Goal: Feedback & Contribution: Submit feedback/report problem

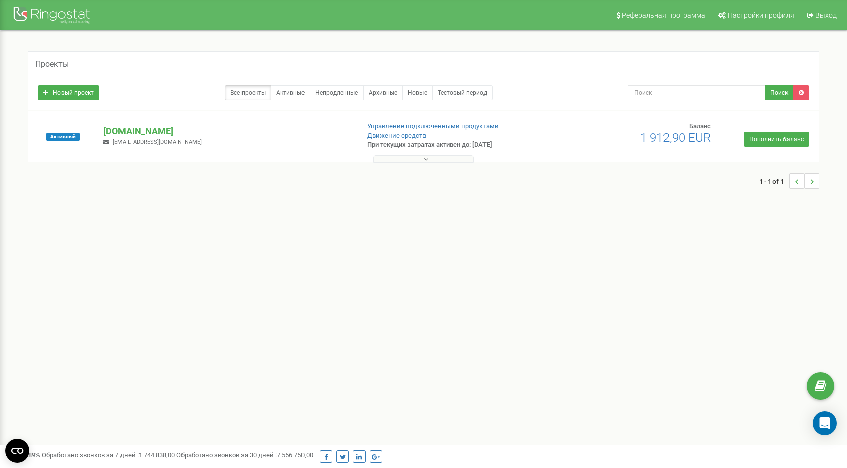
click at [459, 159] on button at bounding box center [423, 159] width 101 height 8
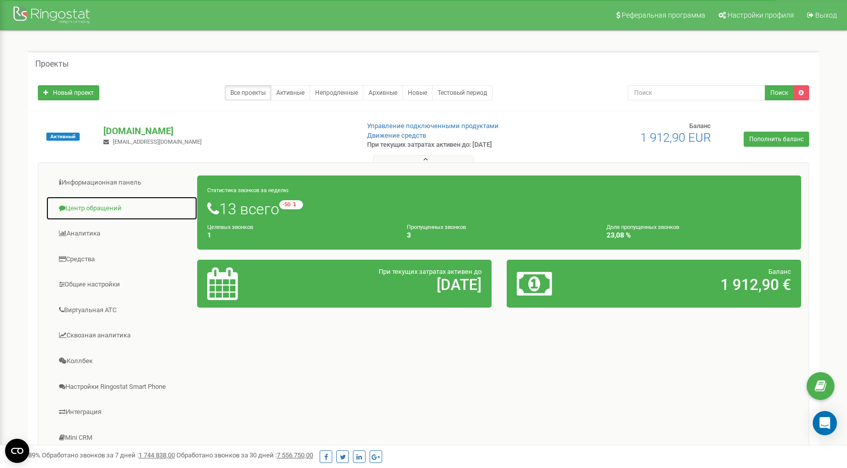
click at [92, 207] on link "Центр обращений" at bounding box center [122, 208] width 152 height 25
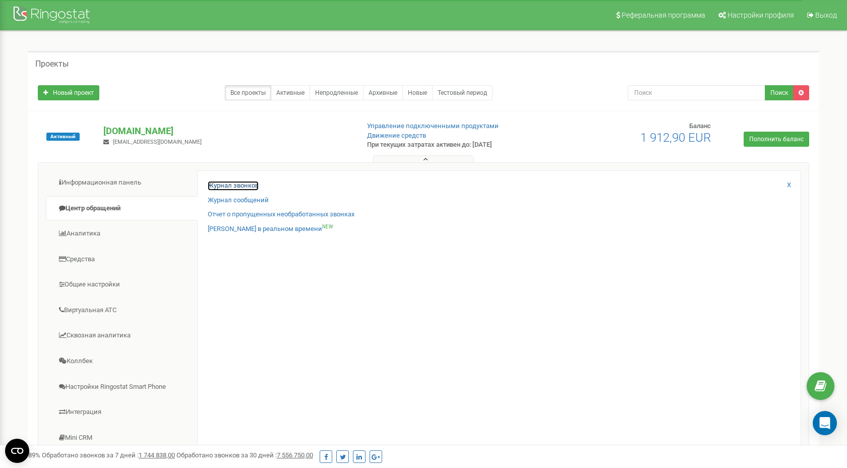
click at [240, 183] on link "Журнал звонков" at bounding box center [233, 186] width 51 height 10
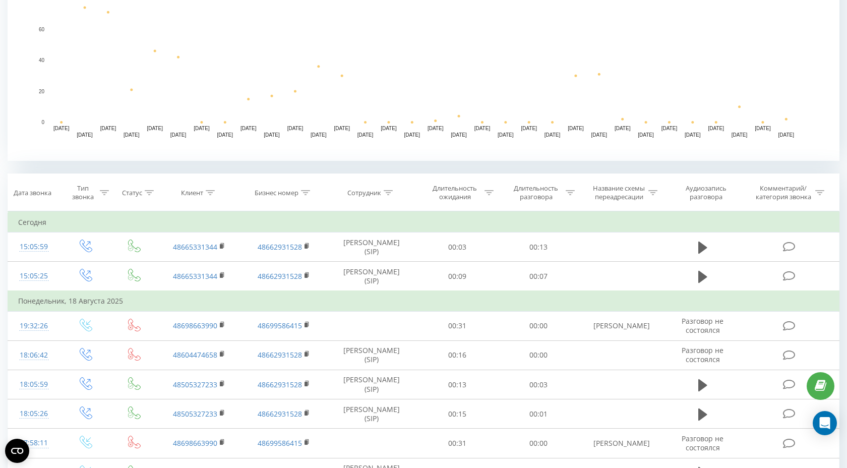
scroll to position [319, 0]
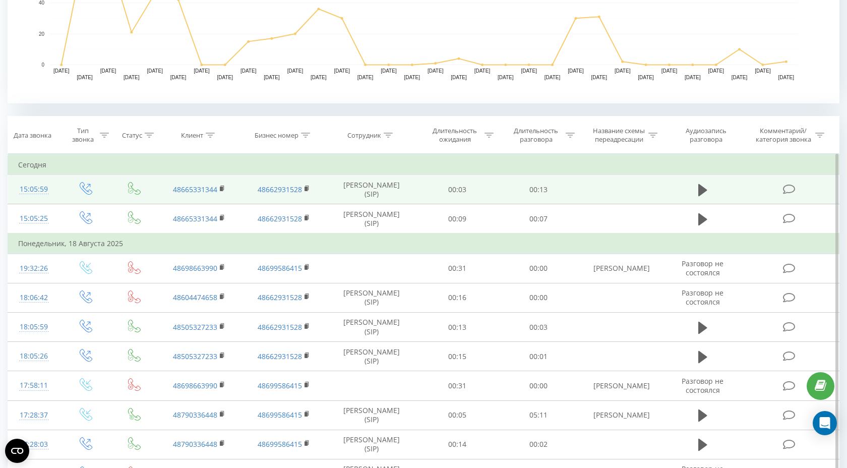
click at [746, 189] on td at bounding box center [789, 189] width 97 height 29
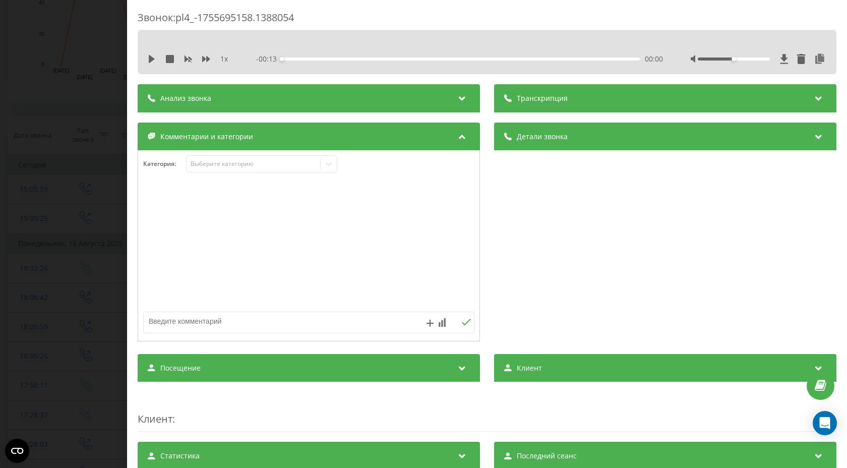
click at [464, 100] on icon at bounding box center [462, 97] width 12 height 10
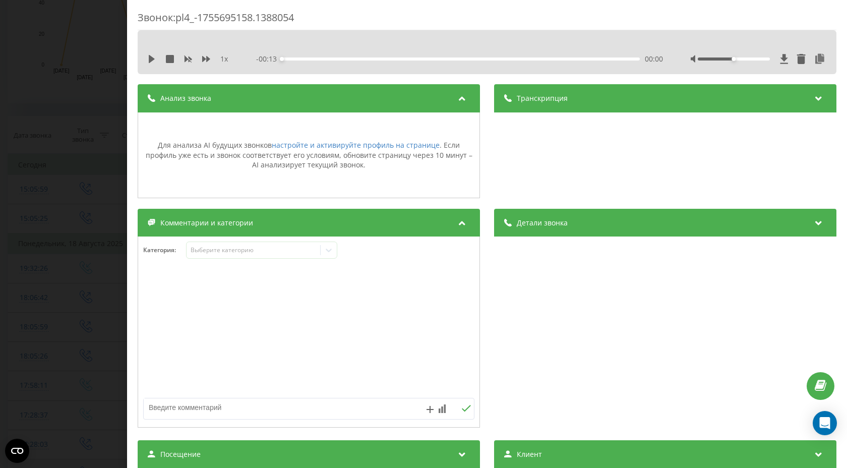
click at [464, 100] on icon at bounding box center [462, 97] width 12 height 10
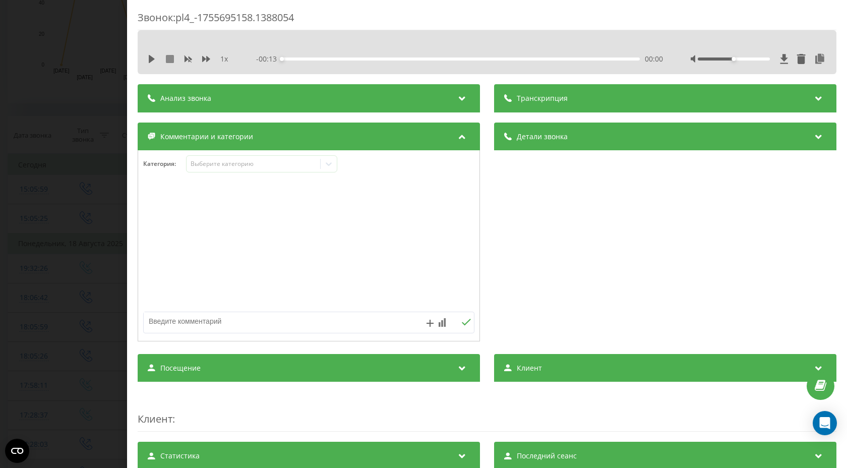
click at [173, 60] on icon at bounding box center [170, 59] width 8 height 8
click at [75, 134] on div "Звонок : pl4_-1755695158.1388054 1 x - 00:13 00:00 00:00 Транскрипция Для анали…" at bounding box center [423, 234] width 847 height 468
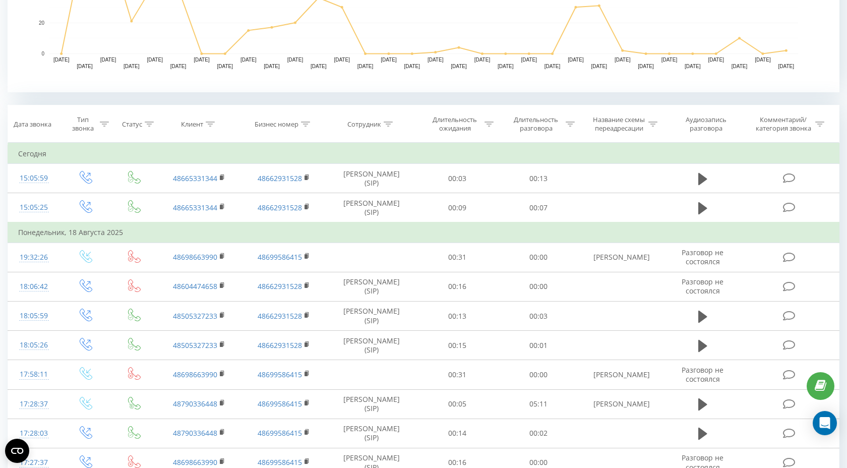
scroll to position [322, 0]
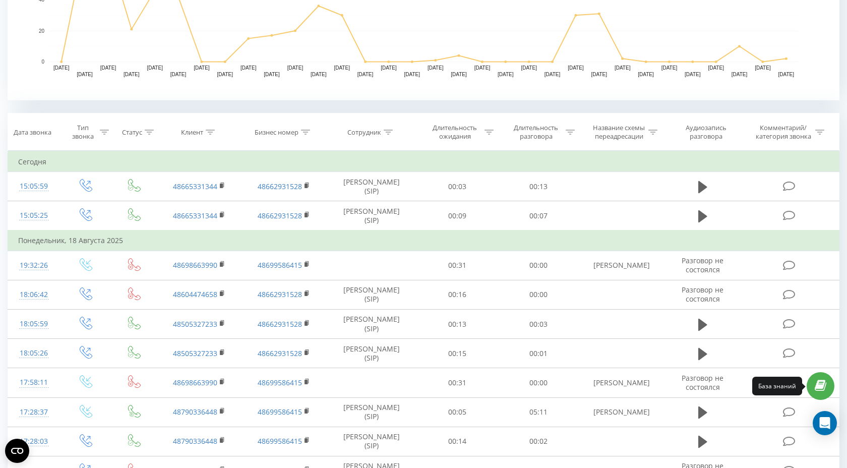
click at [823, 389] on icon at bounding box center [821, 386] width 12 height 10
click at [821, 424] on icon "Open Intercom Messenger" at bounding box center [824, 422] width 13 height 13
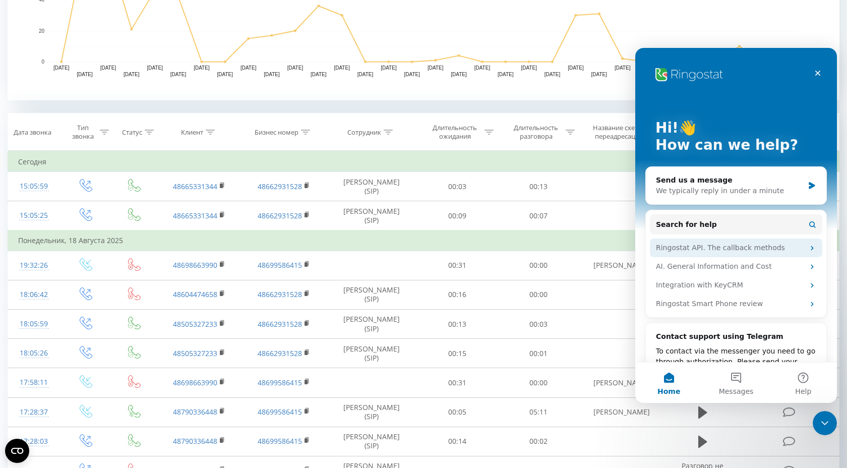
scroll to position [0, 0]
click at [737, 380] on button "Messages" at bounding box center [735, 382] width 67 height 40
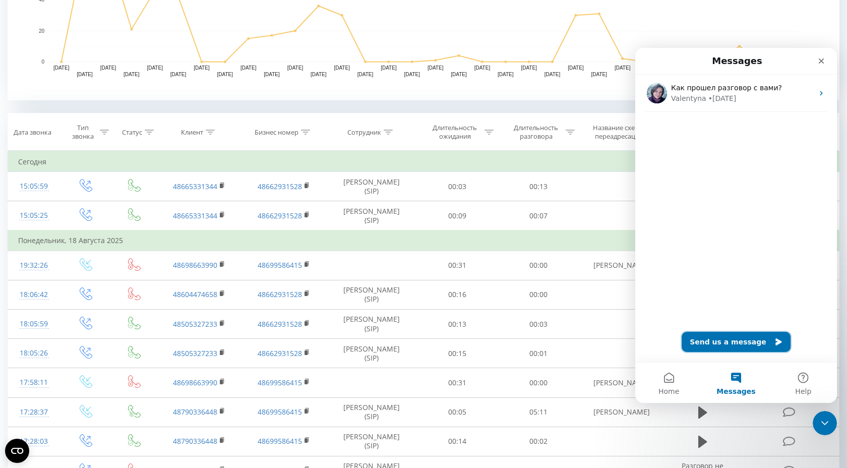
click at [732, 343] on button "Send us a message" at bounding box center [735, 342] width 109 height 20
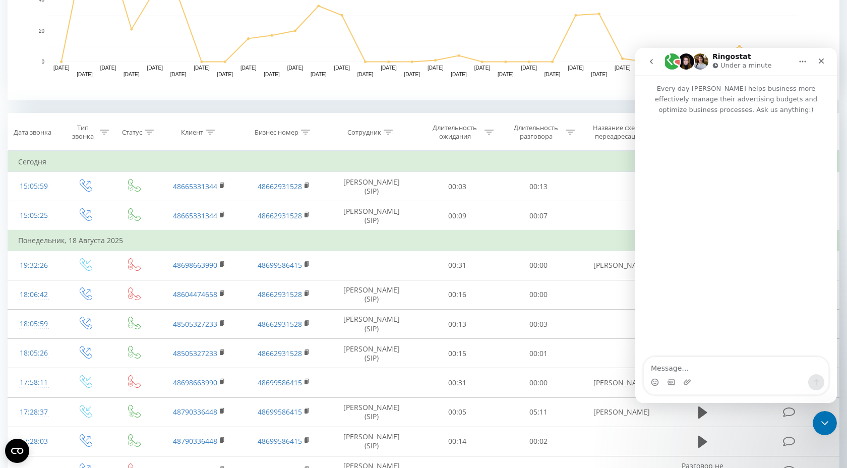
click at [671, 362] on textarea "Message…" at bounding box center [736, 365] width 184 height 17
type textarea "Добрый день"
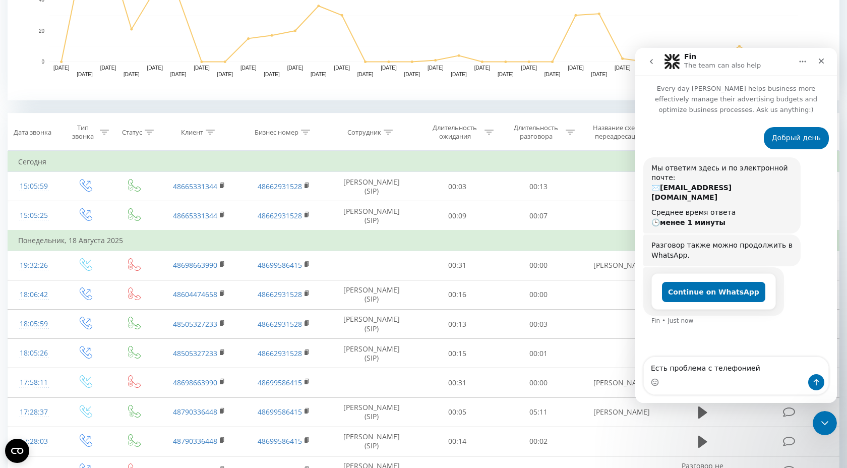
type textarea "Есть проблема с телефонией"
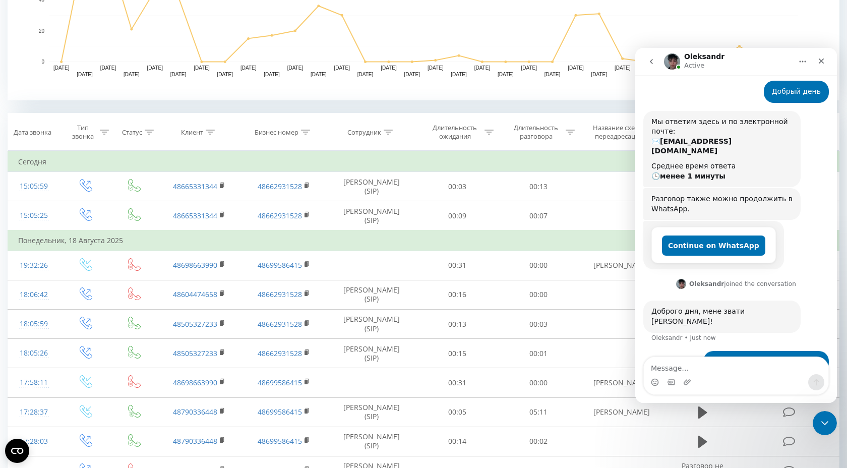
scroll to position [53, 0]
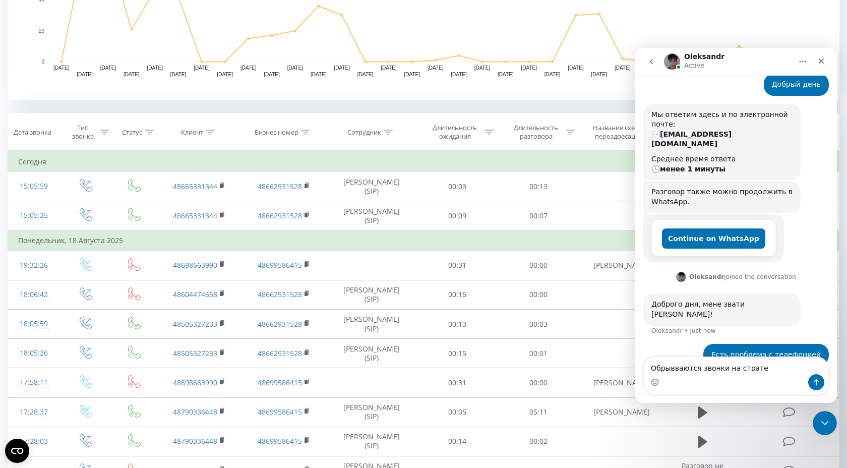
type textarea "Обрывваются звонки на страте"
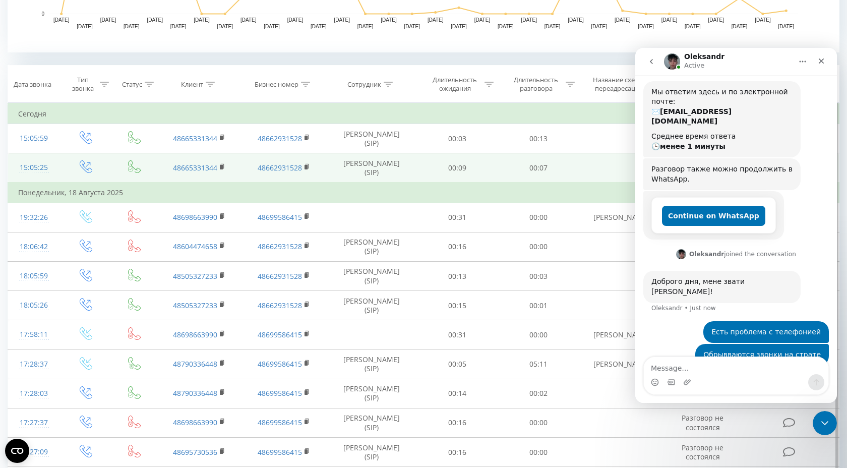
scroll to position [381, 0]
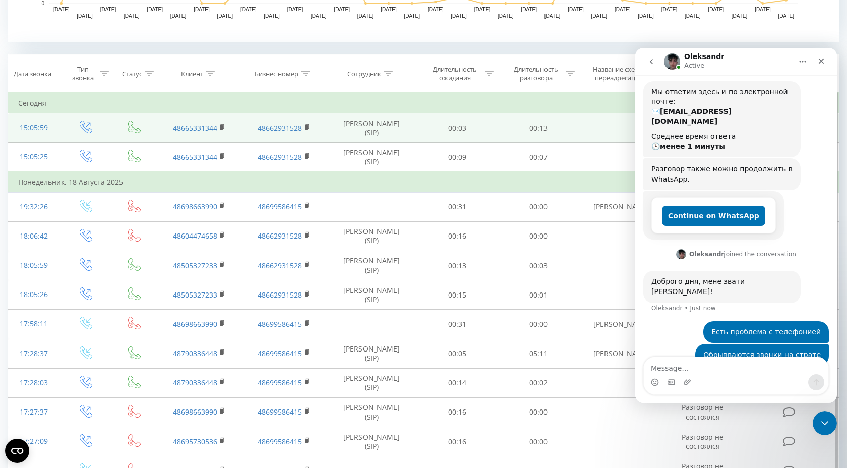
click at [595, 117] on td at bounding box center [621, 127] width 84 height 29
click at [603, 129] on td at bounding box center [621, 127] width 84 height 29
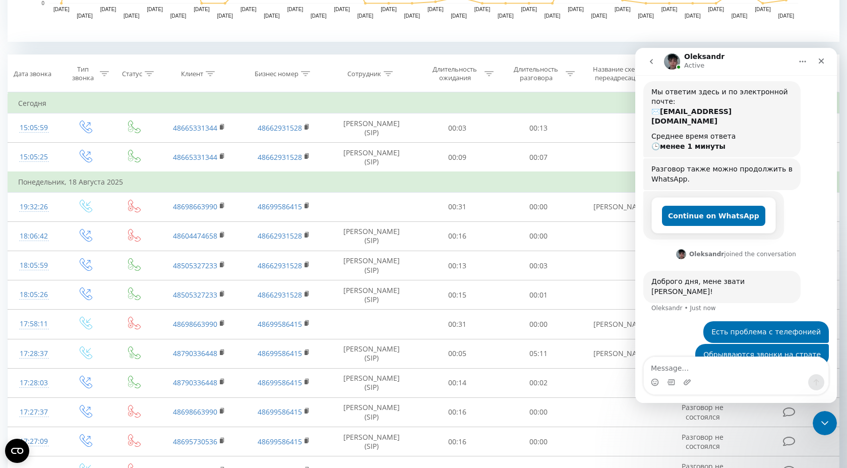
click at [653, 63] on icon "go back" at bounding box center [651, 61] width 8 height 8
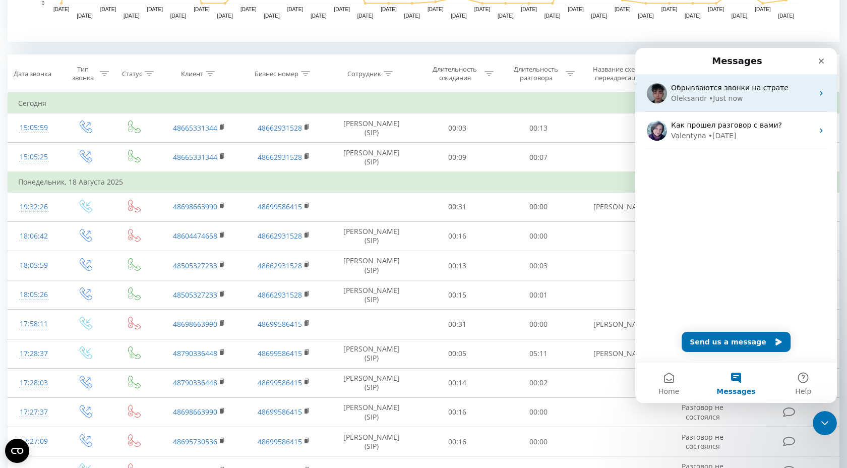
click at [729, 93] on div "• Just now" at bounding box center [726, 98] width 34 height 11
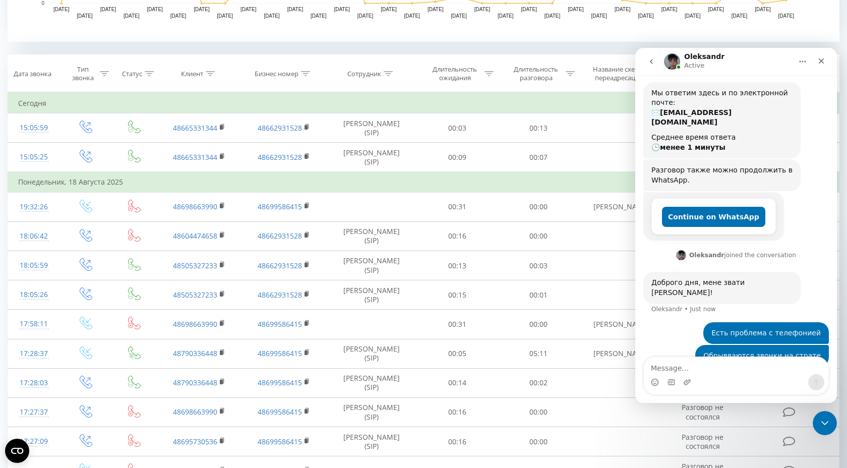
scroll to position [76, 0]
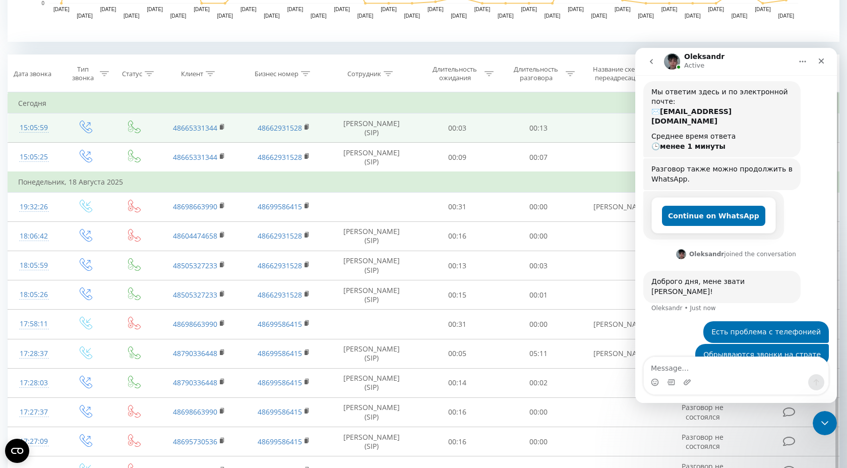
click at [544, 121] on td "00:13" at bounding box center [538, 127] width 81 height 29
click at [103, 134] on td at bounding box center [86, 127] width 52 height 29
click at [613, 119] on td at bounding box center [621, 127] width 84 height 29
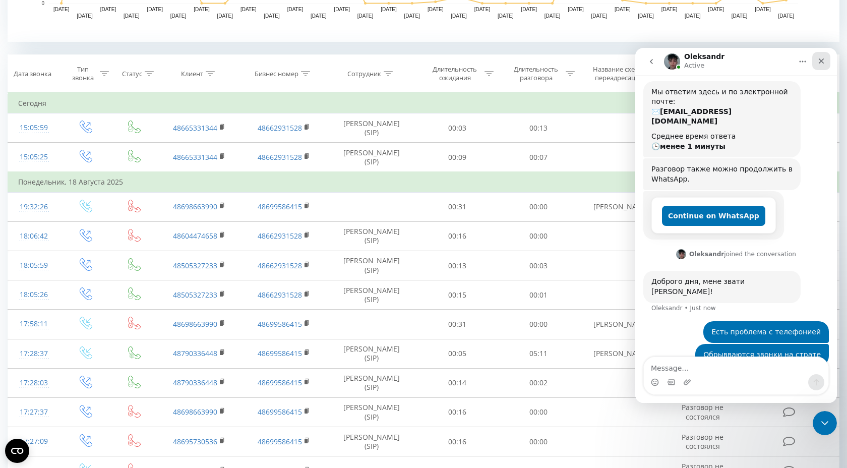
click at [823, 60] on icon "Close" at bounding box center [821, 61] width 8 height 8
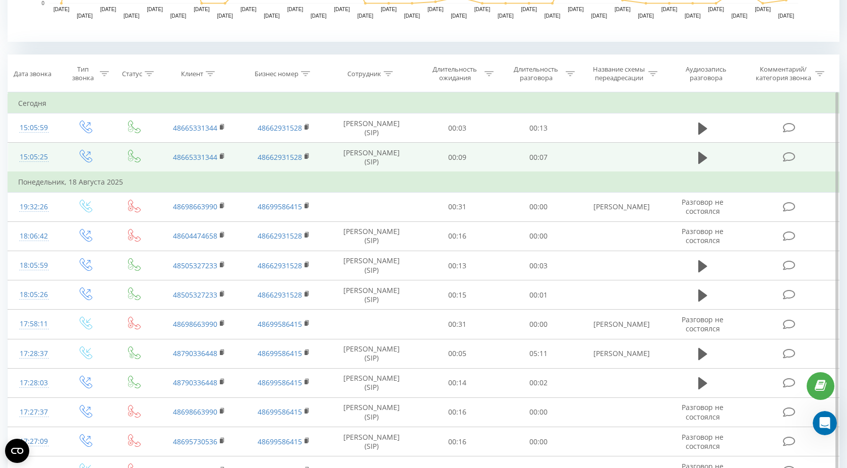
scroll to position [115, 0]
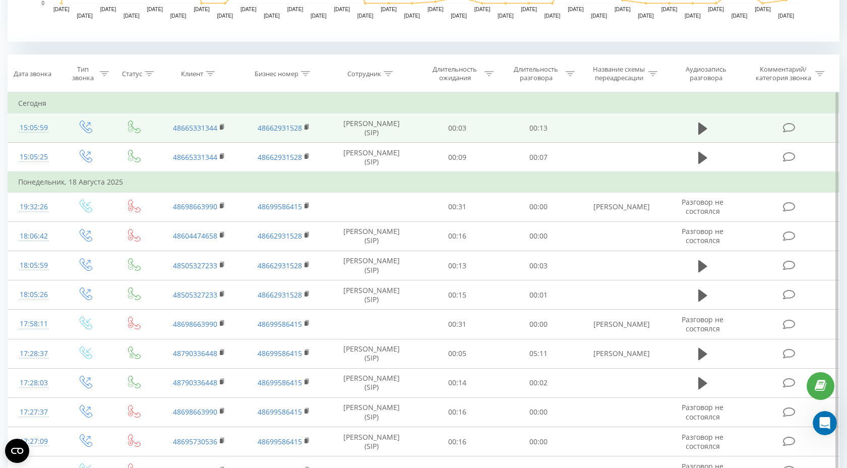
click at [796, 133] on td at bounding box center [789, 127] width 97 height 29
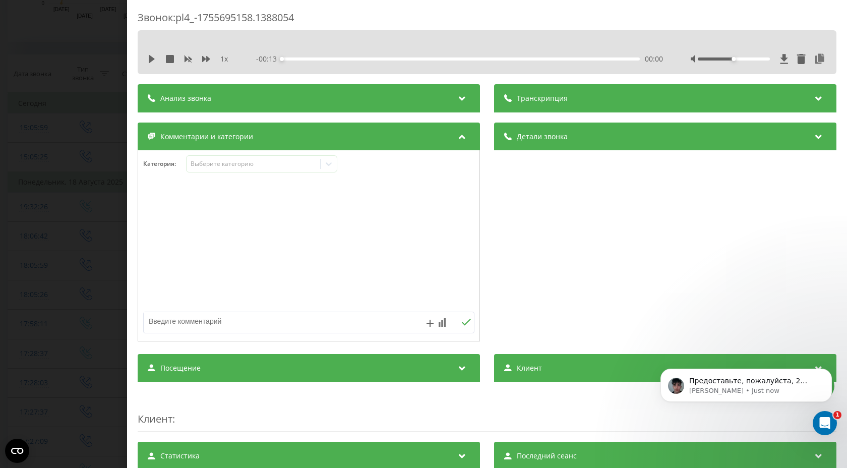
scroll to position [126, 0]
click at [760, 391] on p "[PERSON_NAME] • Just now" at bounding box center [754, 390] width 130 height 9
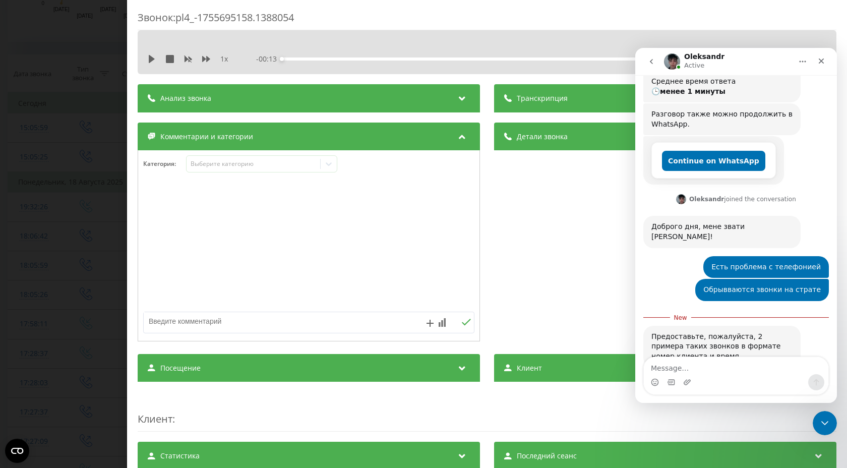
scroll to position [143, 0]
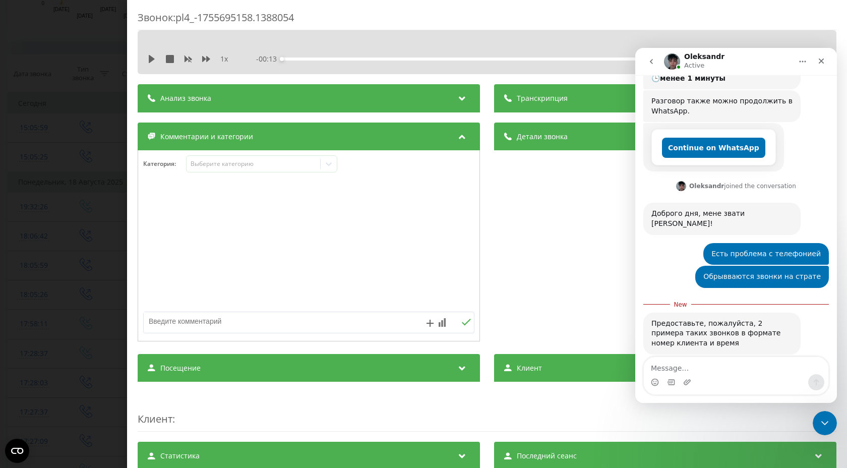
click at [73, 53] on div "Звонок : pl4_-1755695158.1388054 1 x - 00:13 00:00 00:00 Транскрипция Для анали…" at bounding box center [423, 234] width 847 height 468
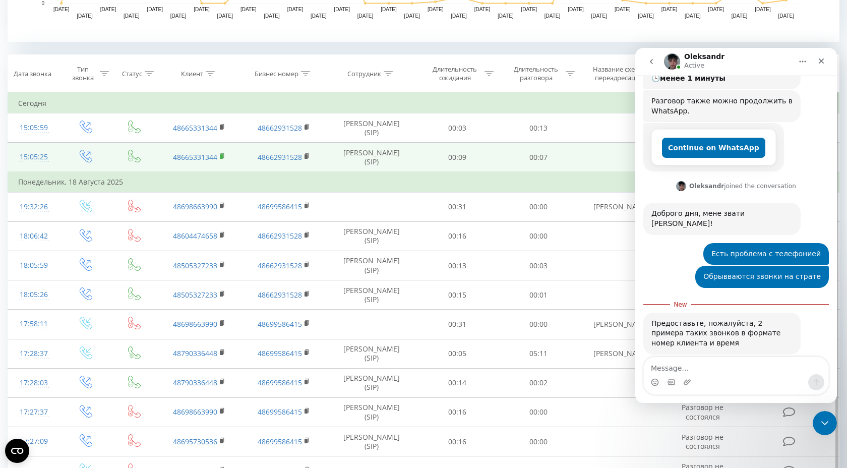
click at [222, 159] on icon at bounding box center [223, 156] width 6 height 7
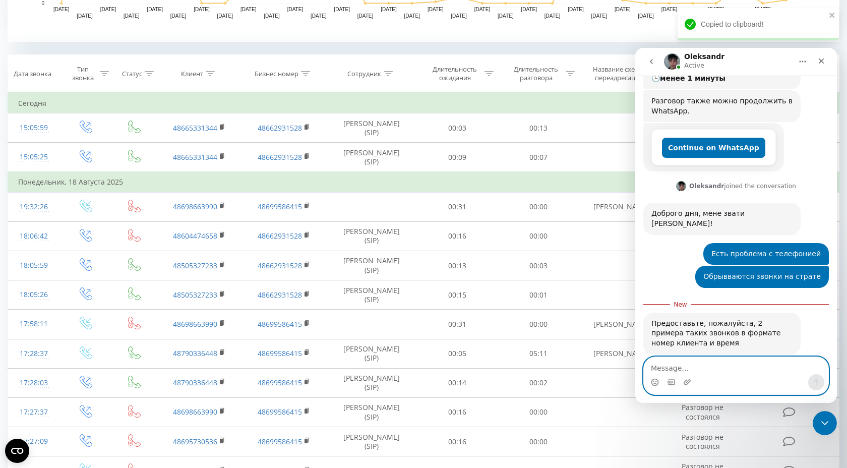
click at [691, 368] on textarea "Message…" at bounding box center [736, 365] width 184 height 17
paste textarea "48665331344"
type textarea "48665331344"
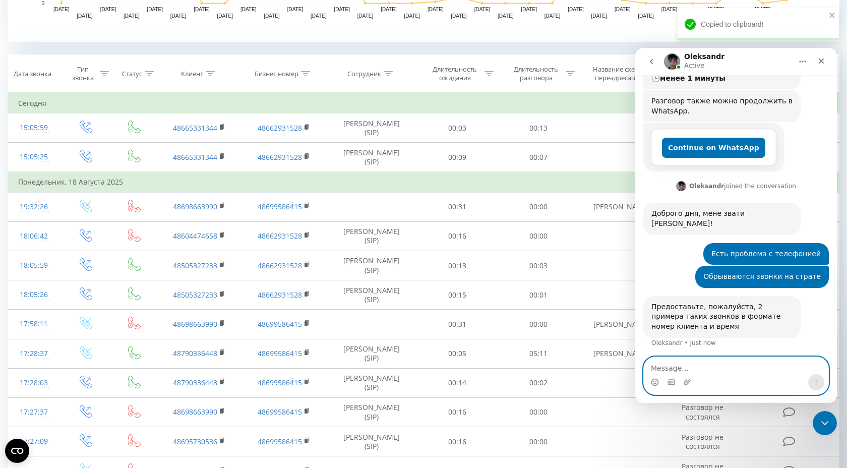
scroll to position [156, 0]
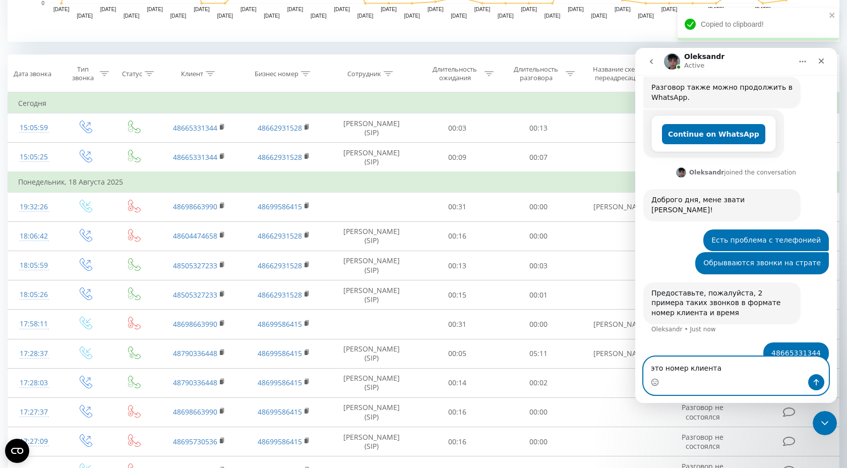
type textarea "это номер клиента?"
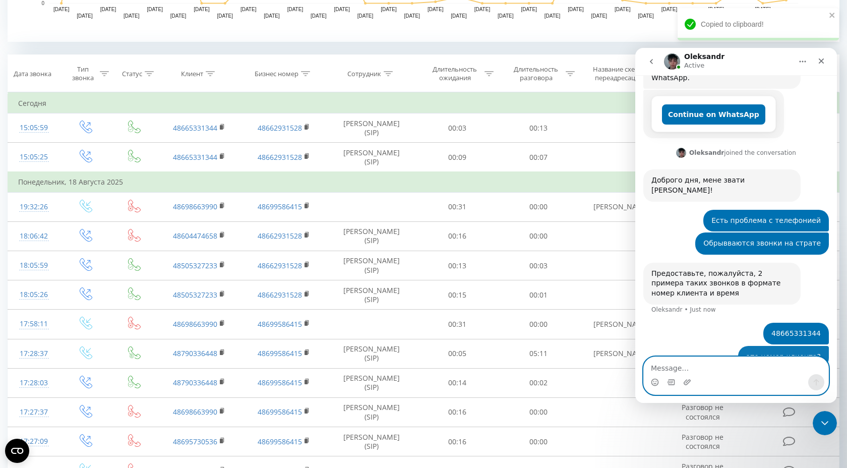
scroll to position [179, 0]
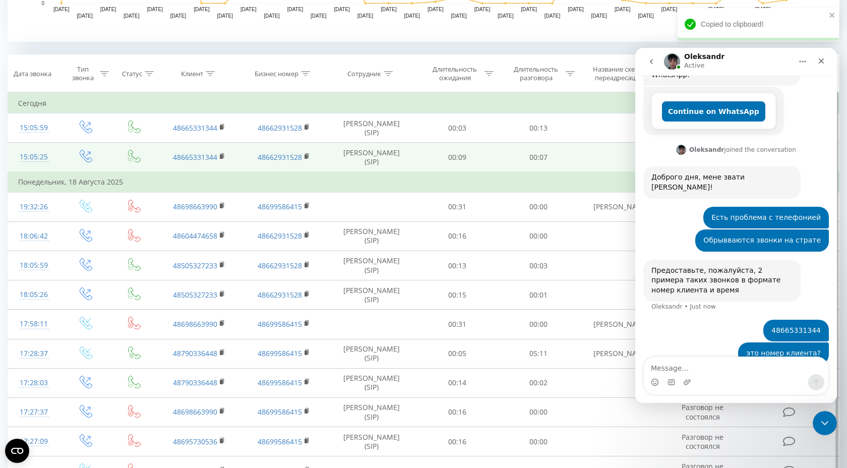
drag, startPoint x: 50, startPoint y: 159, endPoint x: 10, endPoint y: 159, distance: 40.3
click at [10, 159] on td "15:05:25" at bounding box center [34, 158] width 52 height 30
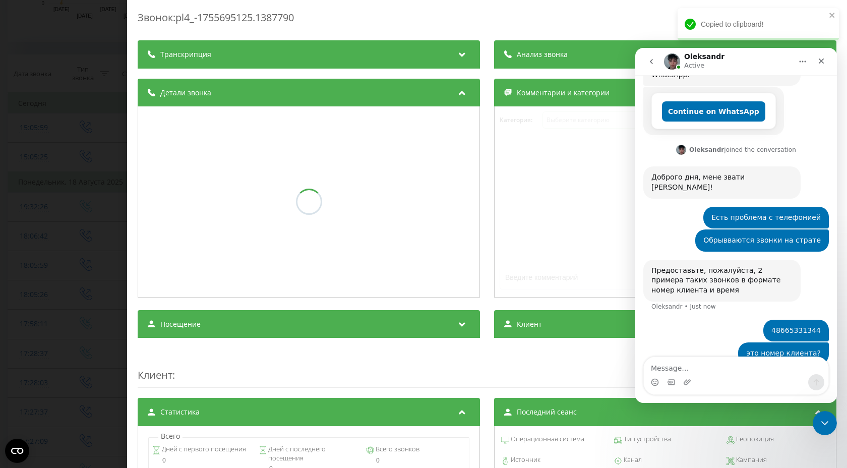
click at [47, 116] on div "Звонок : pl4_-1755695125.1387790 Транскрипция Анализ звонка Детали звонка Комме…" at bounding box center [423, 234] width 847 height 468
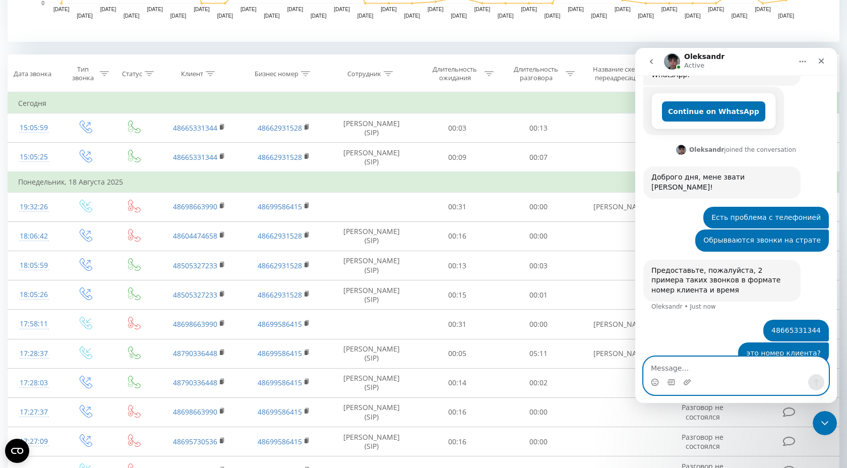
click at [690, 370] on textarea "Message…" at bounding box center [736, 365] width 184 height 17
paste textarea "15:05:25"
type textarea "15:05:25"
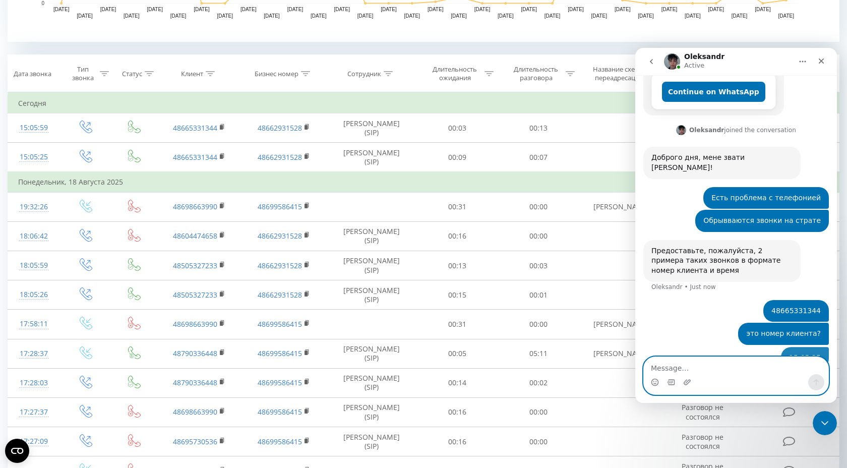
scroll to position [202, 0]
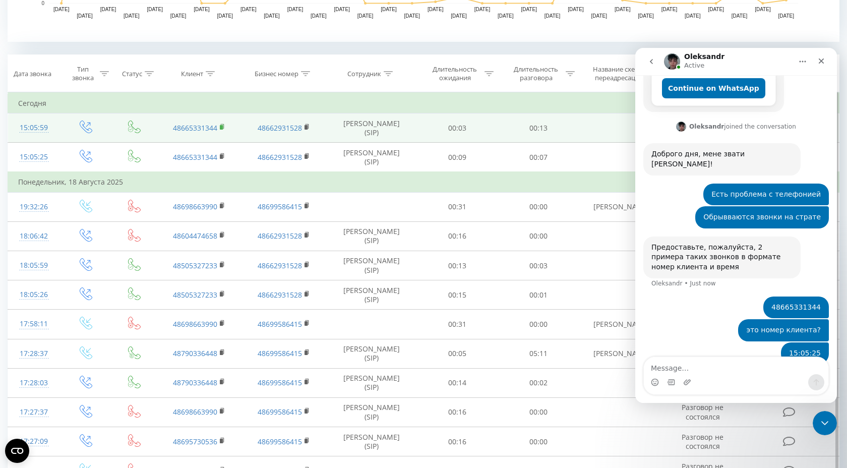
click at [221, 127] on rect at bounding box center [221, 127] width 3 height 5
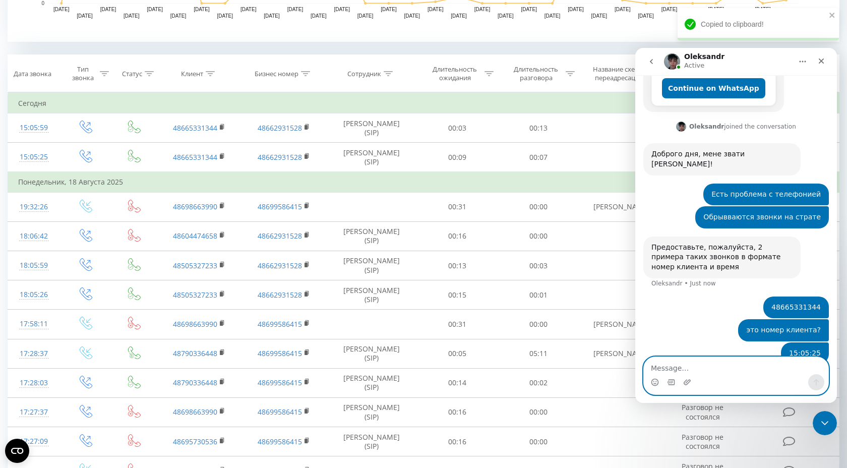
click at [680, 373] on textarea "Message…" at bounding box center [736, 365] width 184 height 17
paste textarea "48665331344"
type textarea "48665331344"
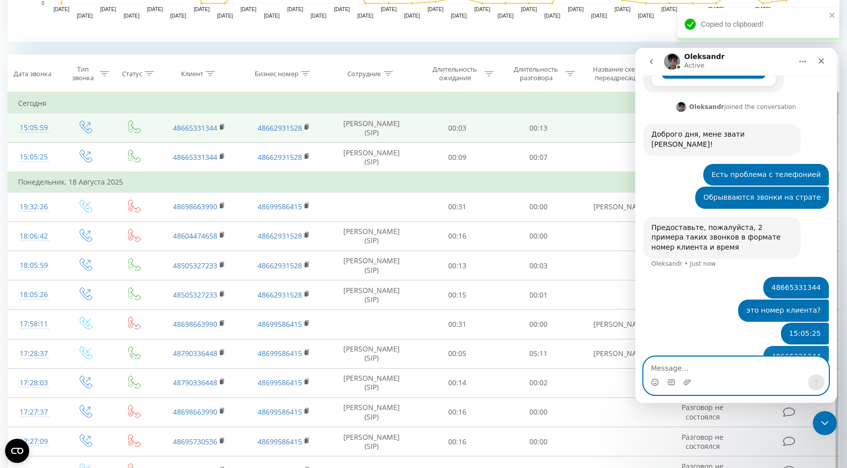
scroll to position [225, 0]
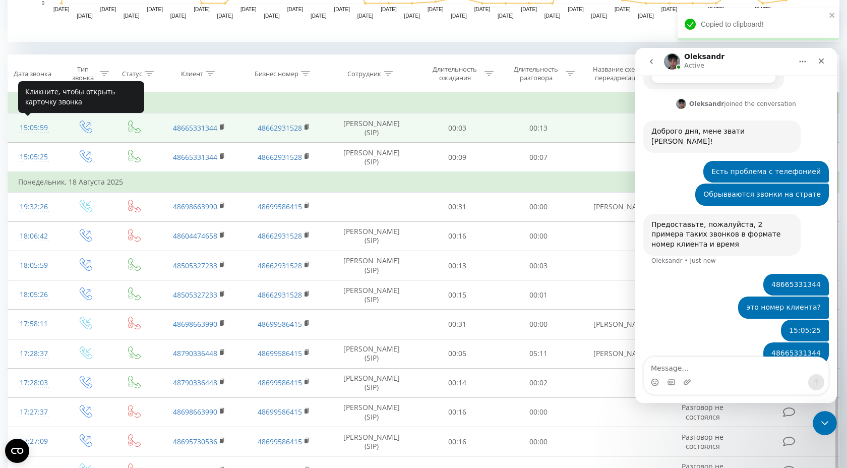
drag, startPoint x: 54, startPoint y: 126, endPoint x: 20, endPoint y: 127, distance: 34.3
click at [20, 127] on td "15:05:59" at bounding box center [34, 127] width 52 height 29
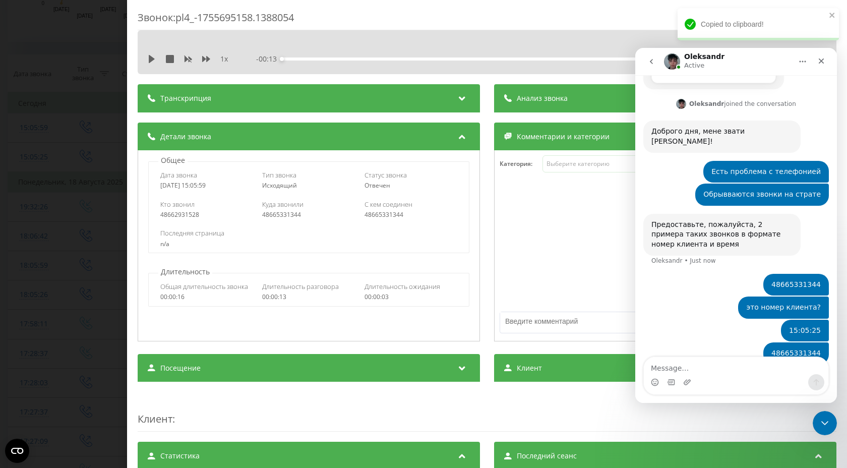
click at [74, 191] on div "Звонок : pl4_-1755695158.1388054 1 x - 00:13 00:00 00:00 Транскрипция Для анали…" at bounding box center [423, 234] width 847 height 468
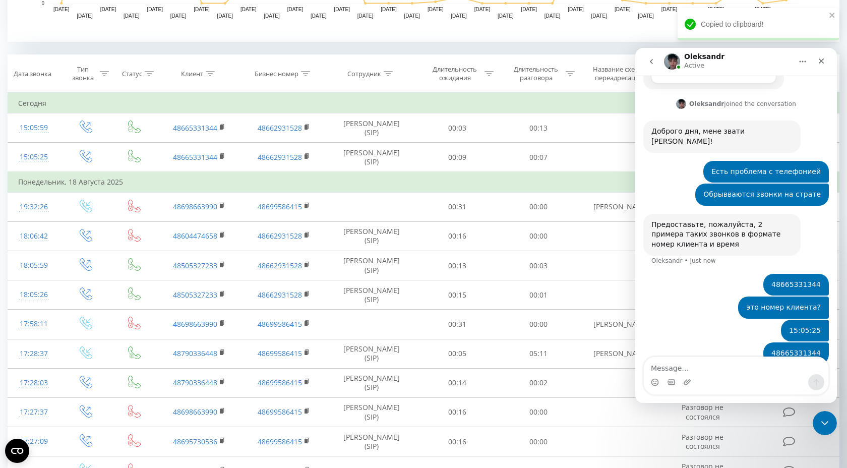
click at [729, 374] on div "Intercom messenger" at bounding box center [736, 382] width 184 height 16
click at [707, 366] on textarea "Message…" at bounding box center [736, 365] width 184 height 17
paste textarea "15:05:59"
type textarea "15:05:59"
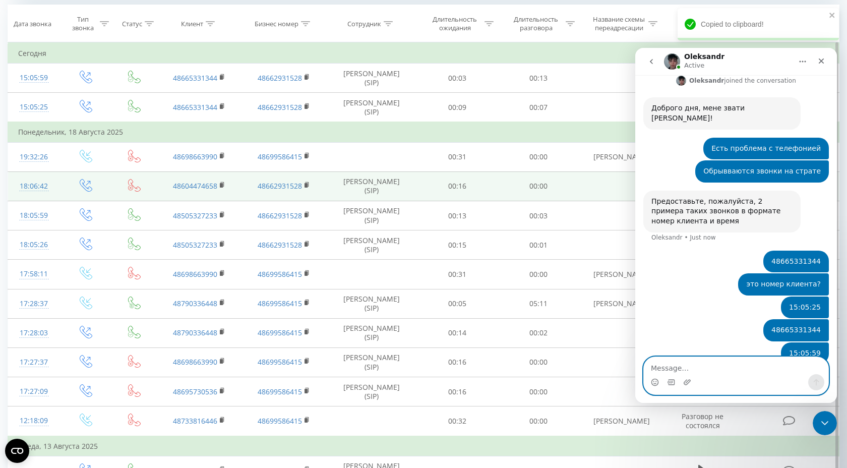
scroll to position [431, 0]
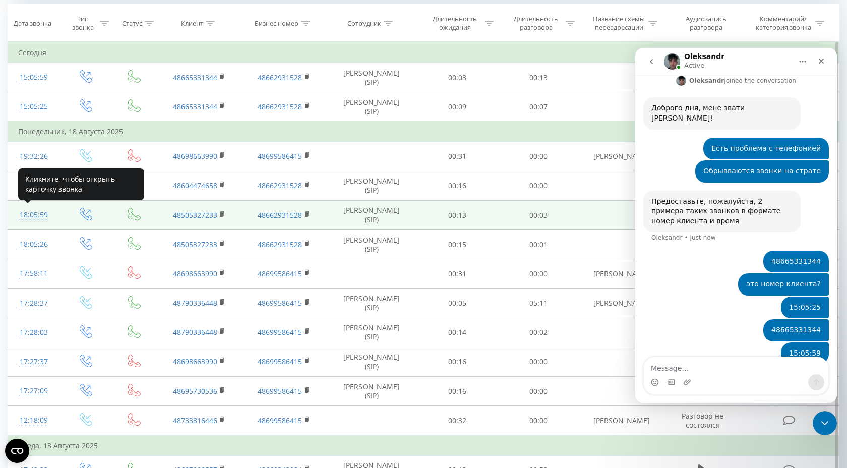
drag, startPoint x: 54, startPoint y: 216, endPoint x: 20, endPoint y: 217, distance: 33.8
click at [20, 217] on td "18:05:59" at bounding box center [34, 215] width 52 height 29
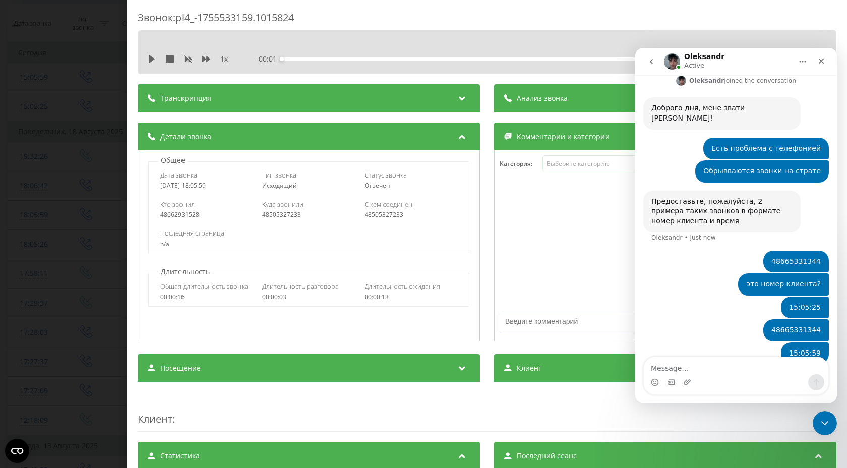
scroll to position [287, 0]
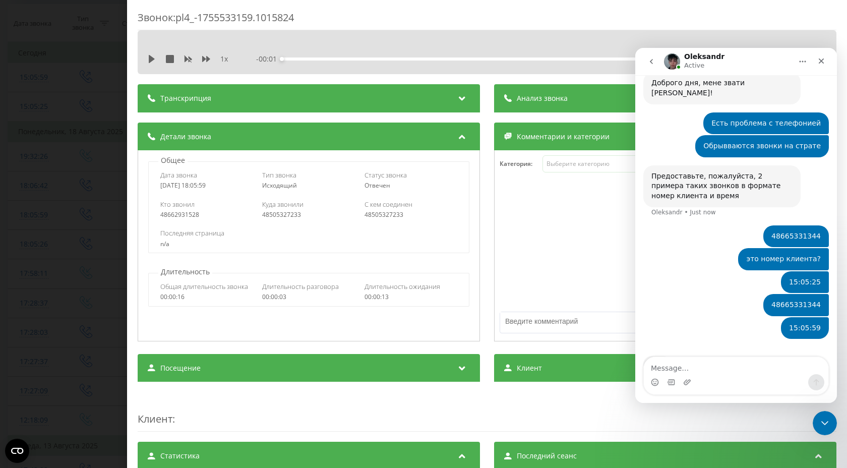
click at [65, 249] on div "Звонок : pl4_-1755533159.1015824 1 x - 00:01 00:00 00:00 Транскрипция Для анали…" at bounding box center [423, 234] width 847 height 468
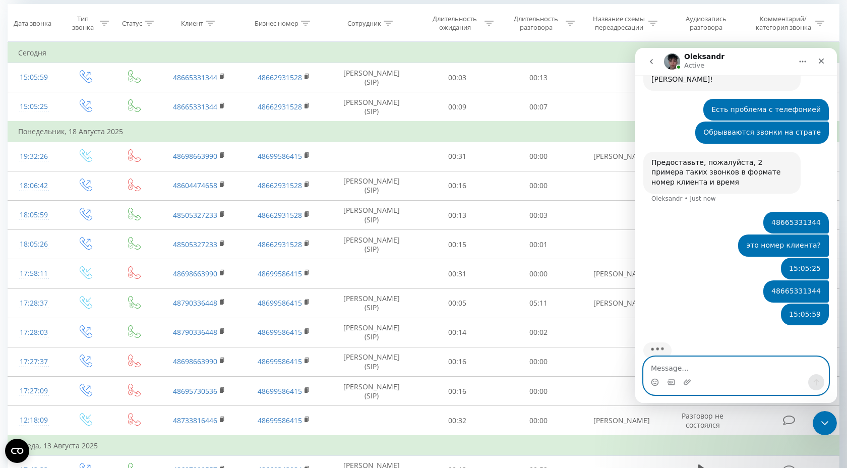
click at [698, 368] on textarea "Message…" at bounding box center [736, 365] width 184 height 17
paste textarea "18:05:59"
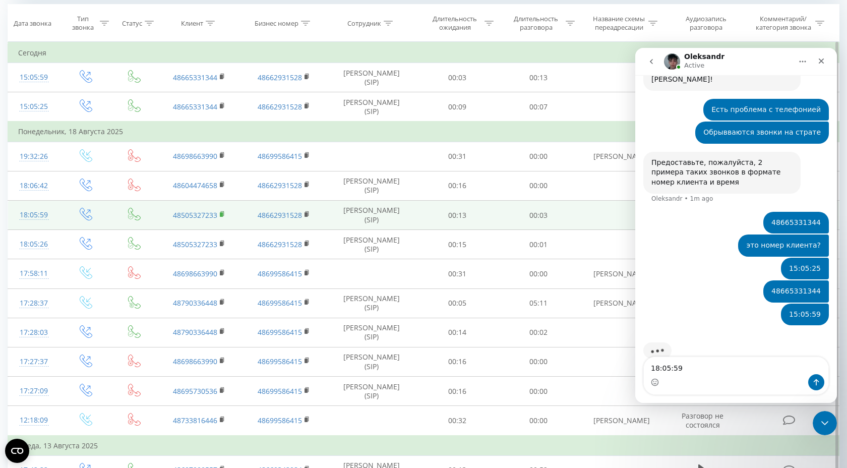
click at [222, 213] on rect at bounding box center [221, 214] width 3 height 5
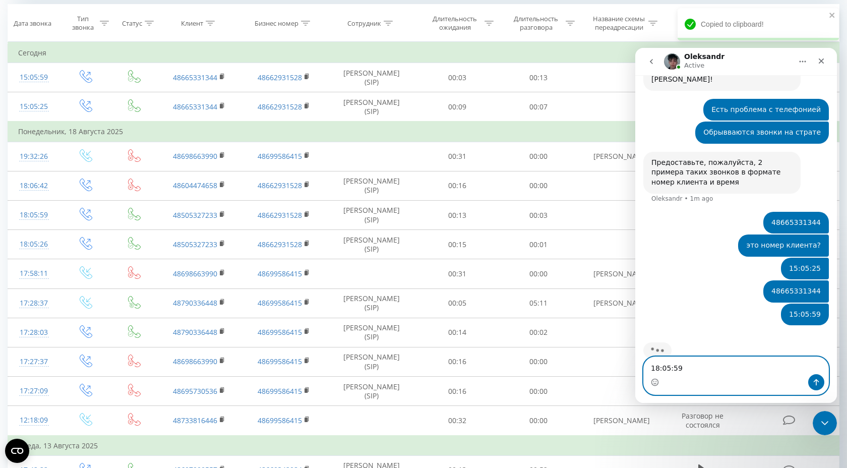
click at [690, 365] on textarea "18:05:59" at bounding box center [736, 365] width 184 height 17
paste textarea "48505327233"
type textarea "18:05:59 48505327233"
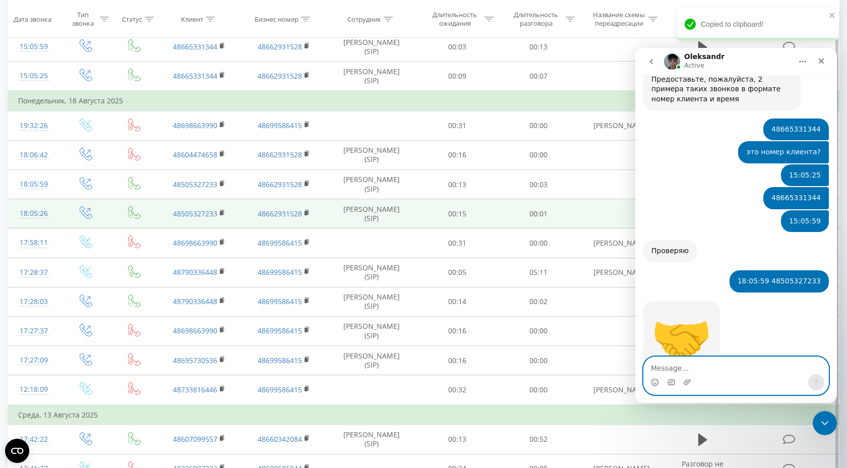
scroll to position [383, 0]
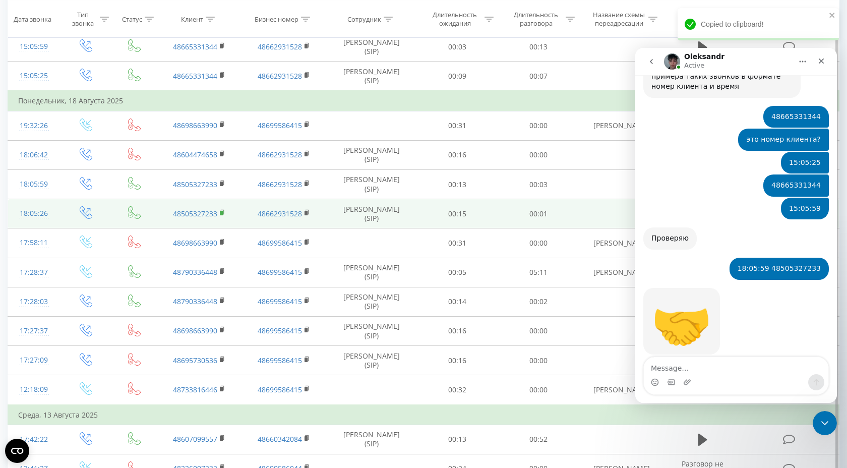
click at [222, 213] on rect at bounding box center [221, 213] width 3 height 5
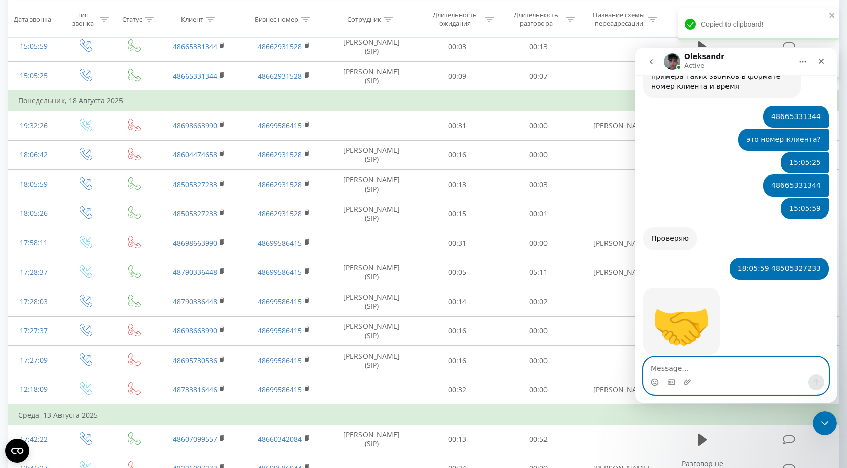
click at [676, 363] on textarea "Message…" at bounding box center [736, 365] width 184 height 17
paste textarea "48505327233"
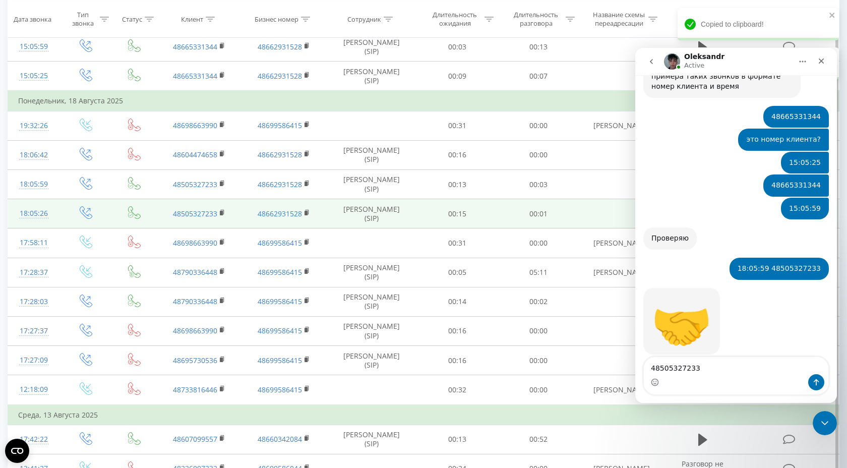
drag, startPoint x: 54, startPoint y: 216, endPoint x: 17, endPoint y: 217, distance: 37.8
click at [17, 217] on td "18:05:26" at bounding box center [34, 213] width 52 height 29
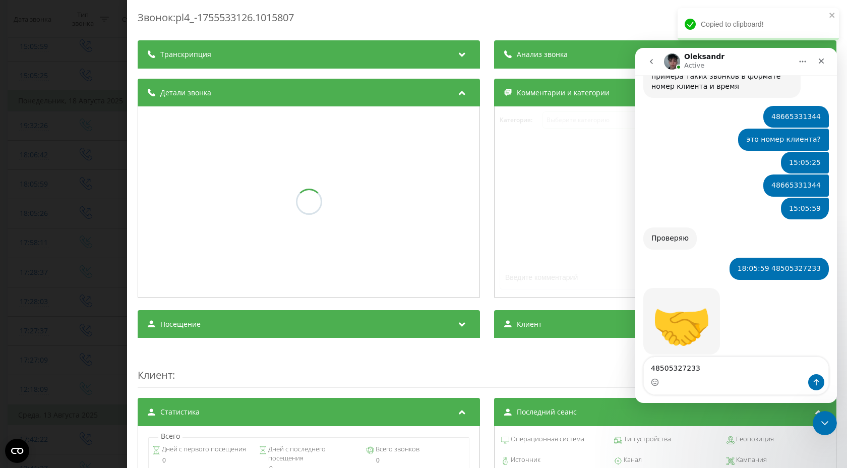
click at [71, 207] on div "Звонок : pl4_-1755533126.1015807 Транскрипция Анализ звонка Детали звонка Комме…" at bounding box center [423, 234] width 847 height 468
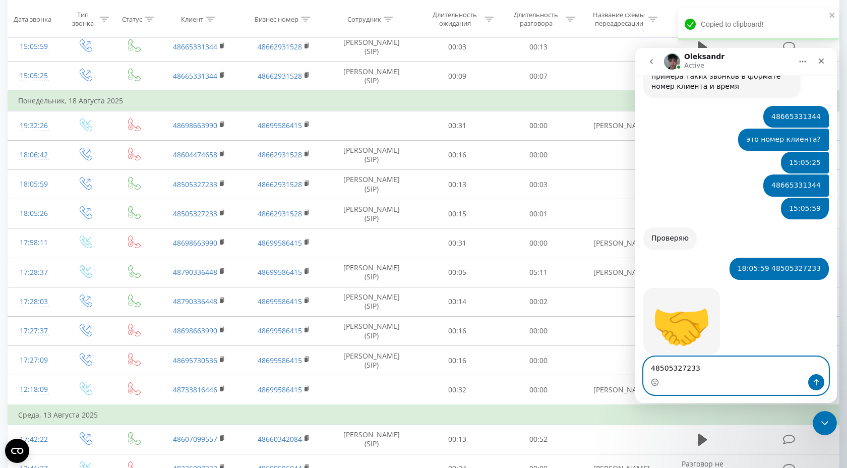
click at [711, 367] on textarea "48505327233" at bounding box center [736, 365] width 184 height 17
paste textarea "18:05:26"
type textarea "48505327233 18:05:26"
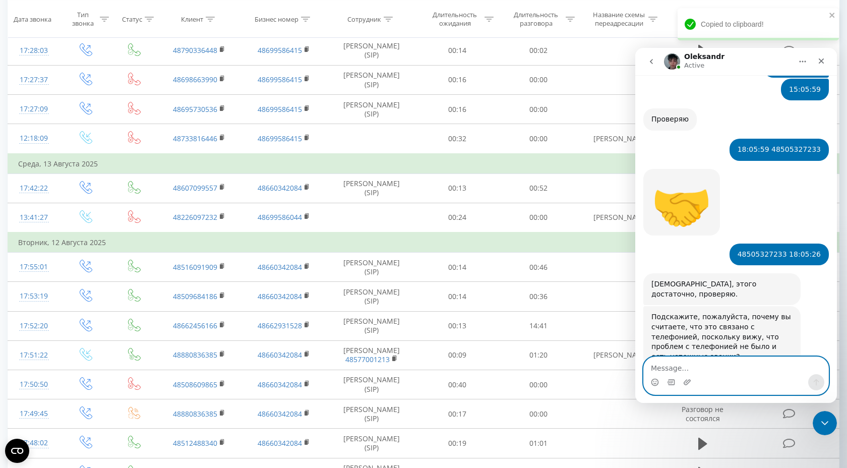
scroll to position [505, 0]
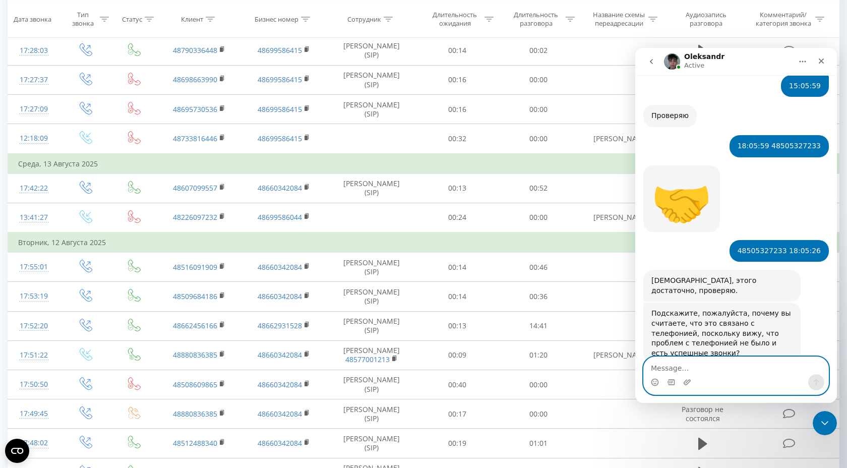
click at [685, 365] on textarea "Message…" at bounding box center [736, 365] width 184 height 17
type textarea "Я не знаю в чем проблема я хочу ее решать"
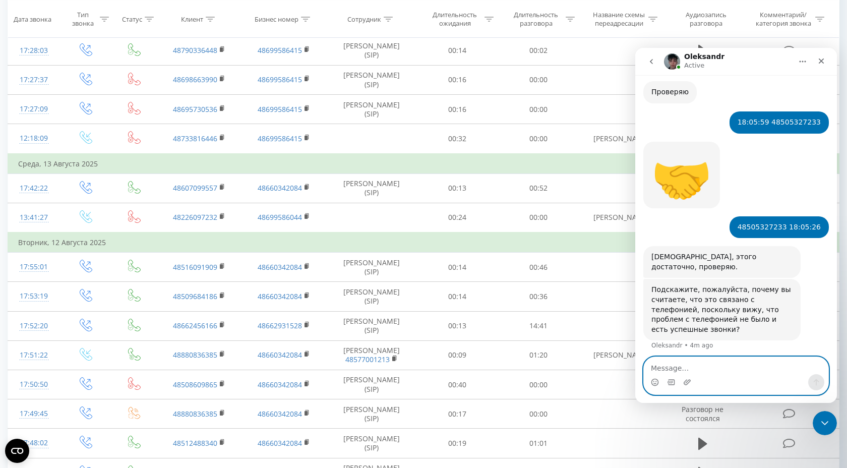
scroll to position [545, 0]
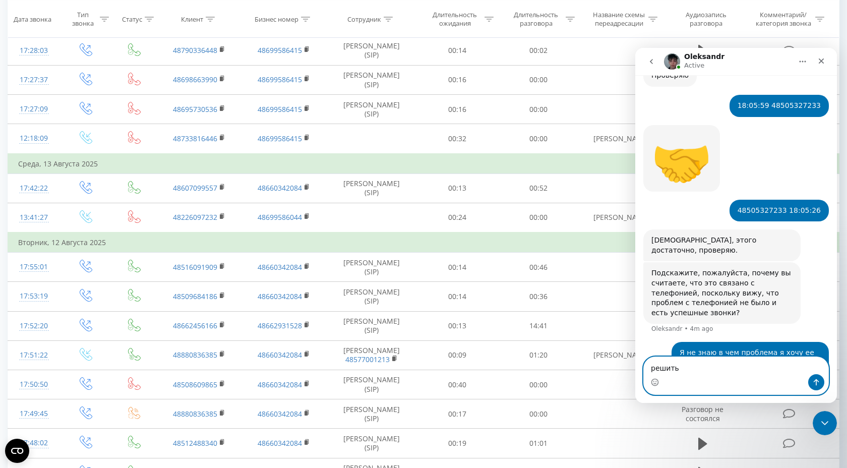
type textarea "решить""
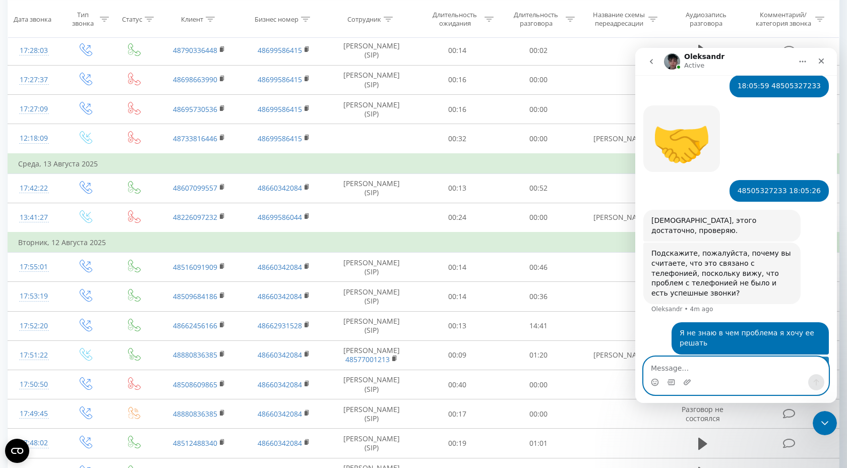
scroll to position [568, 0]
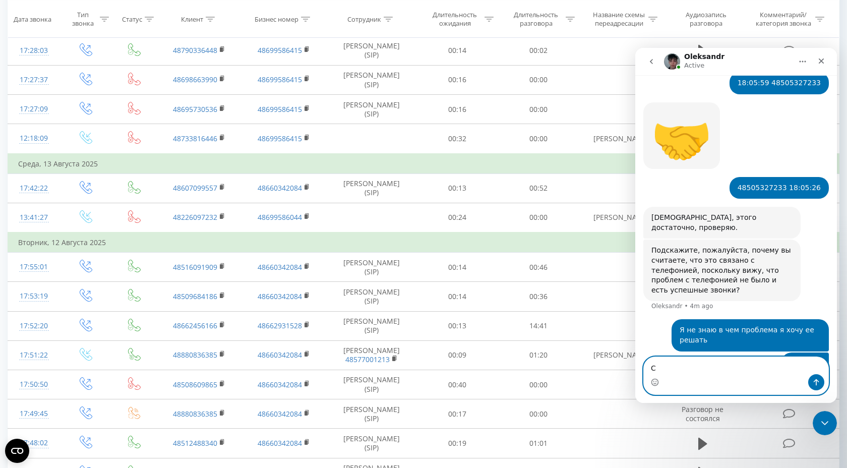
type textarea "С"
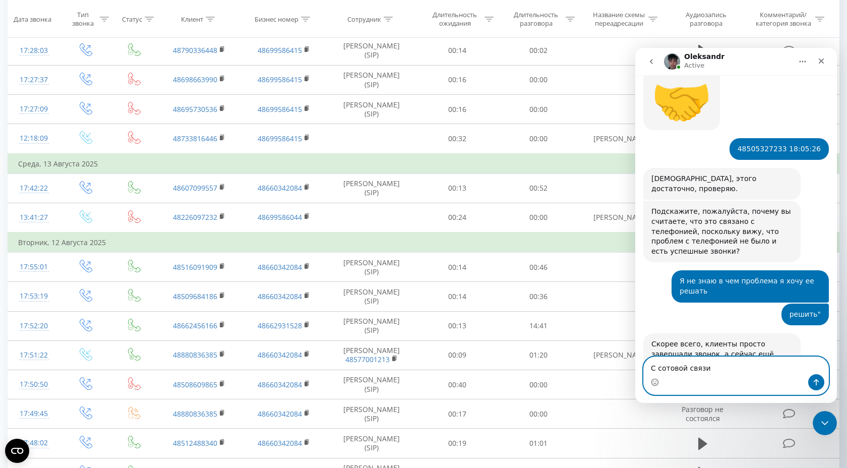
scroll to position [628, 0]
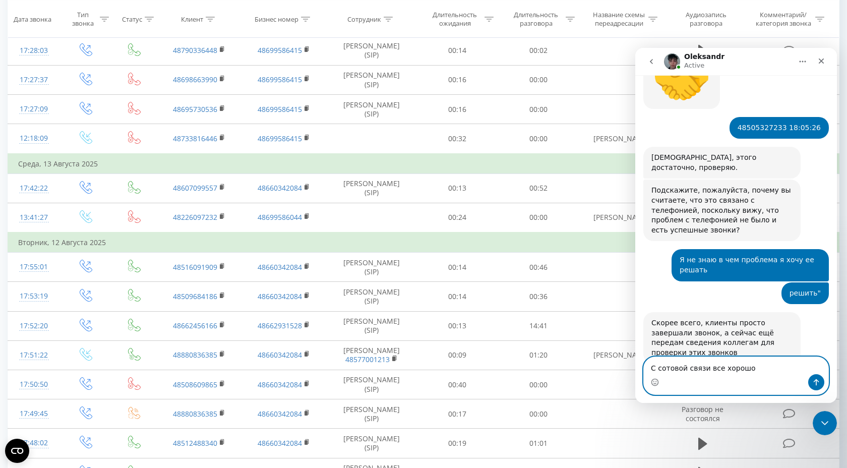
type textarea "С сотовой связи все хорошо"
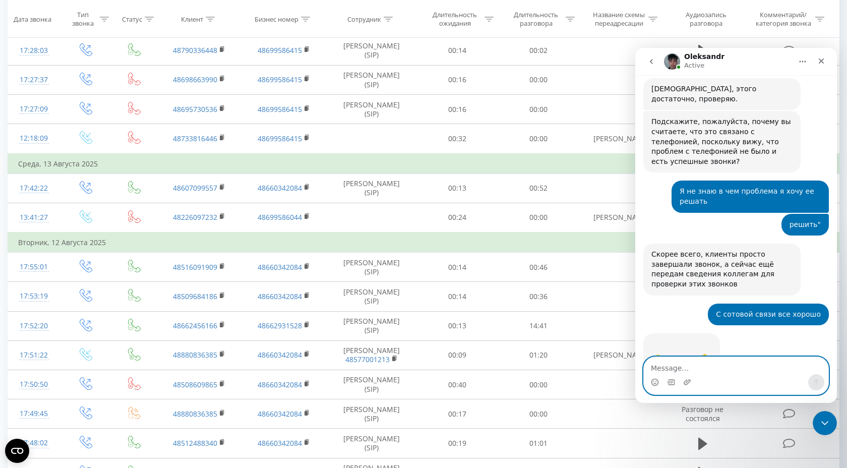
scroll to position [732, 0]
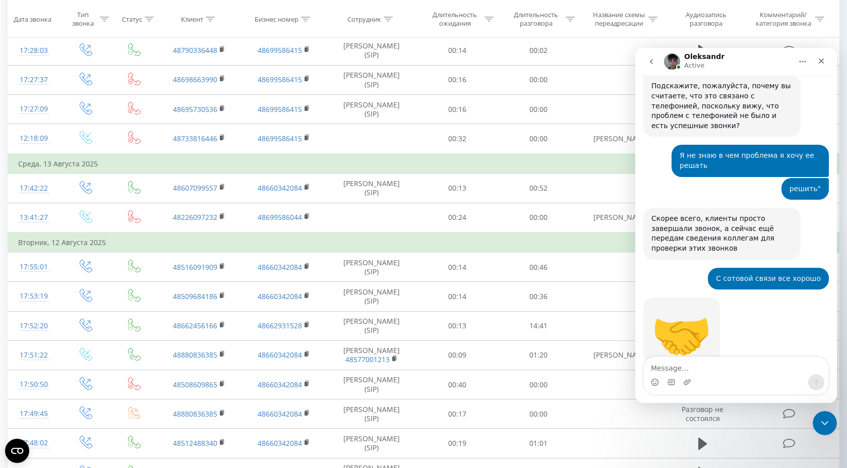
click at [778, 214] on div "Скорее всего, клиенты просто завершали звонок, а сейчас ещё передам сведения ко…" at bounding box center [721, 233] width 141 height 39
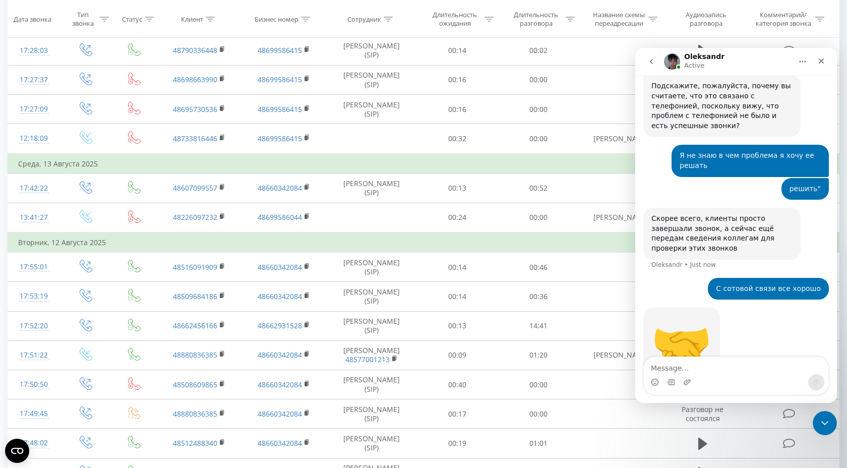
scroll to position [742, 0]
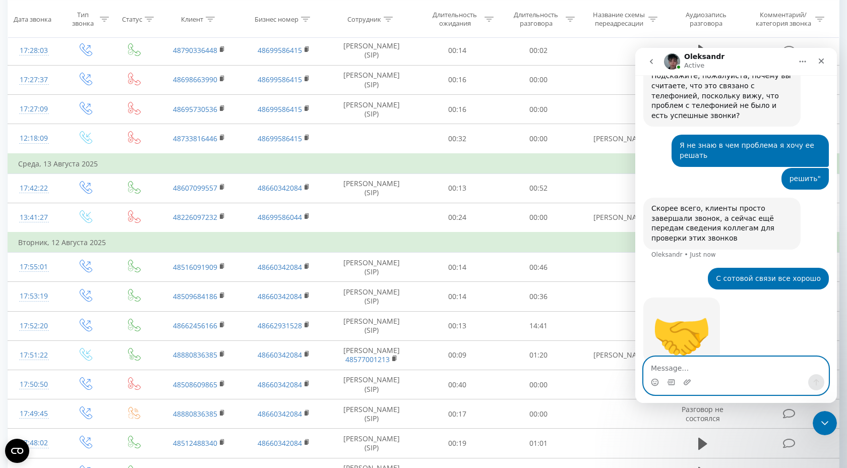
click at [705, 363] on textarea "Message…" at bounding box center [736, 365] width 184 height 17
type textarea "если бы так было я бы вам не писал"
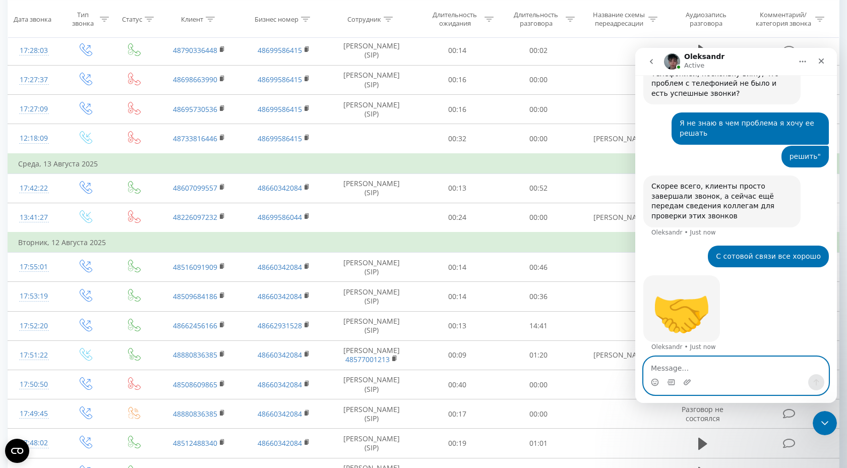
scroll to position [773, 0]
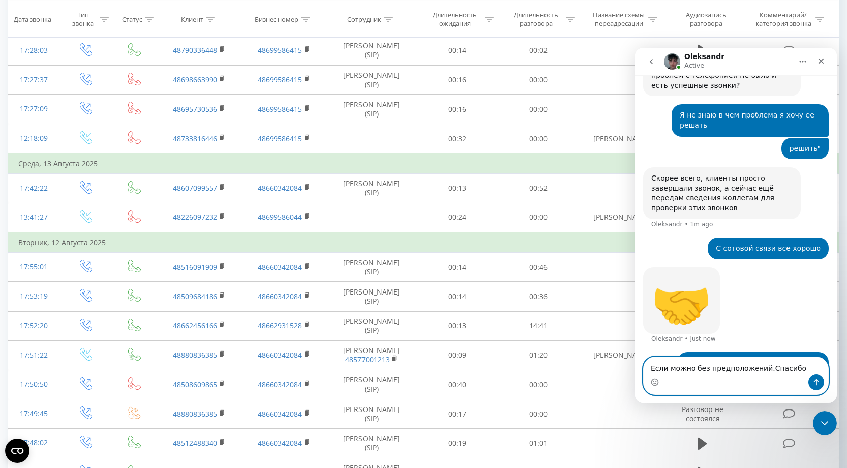
type textarea "Если можно без предположений.Спасибо!"
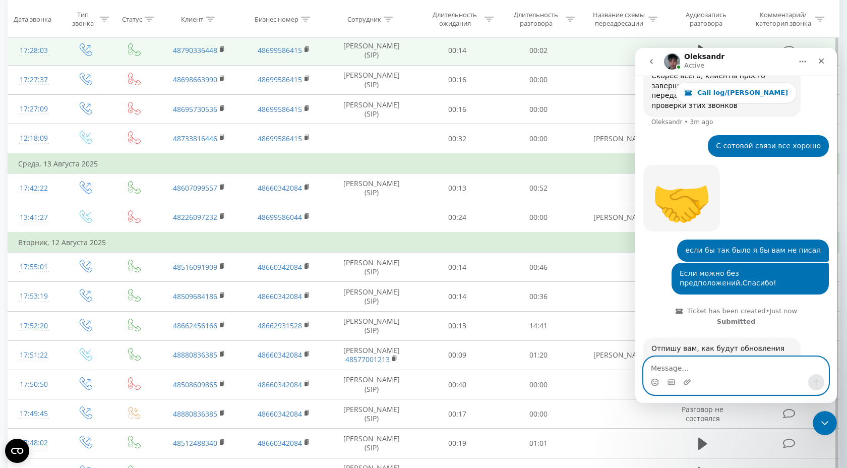
scroll to position [908, 0]
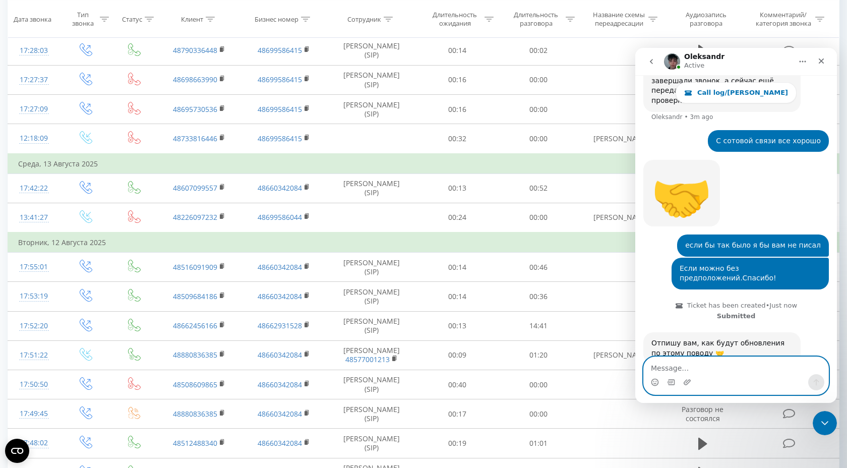
click at [675, 371] on textarea "Message…" at bounding box center [736, 365] width 184 height 17
type textarea "спасибо"
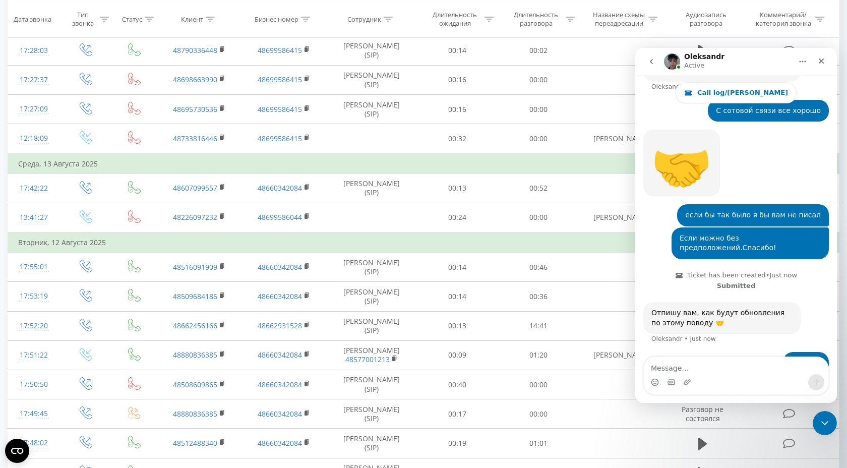
click at [760, 155] on div "🤝 [PERSON_NAME] • 2m ago" at bounding box center [735, 167] width 185 height 75
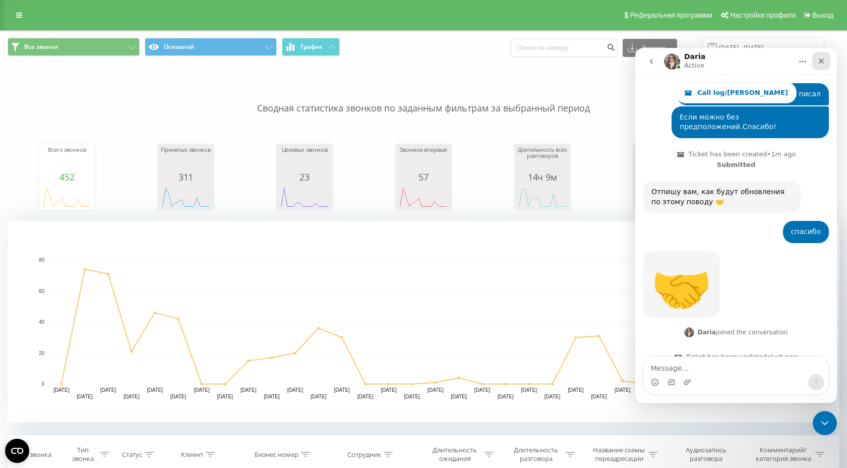
scroll to position [1061, 0]
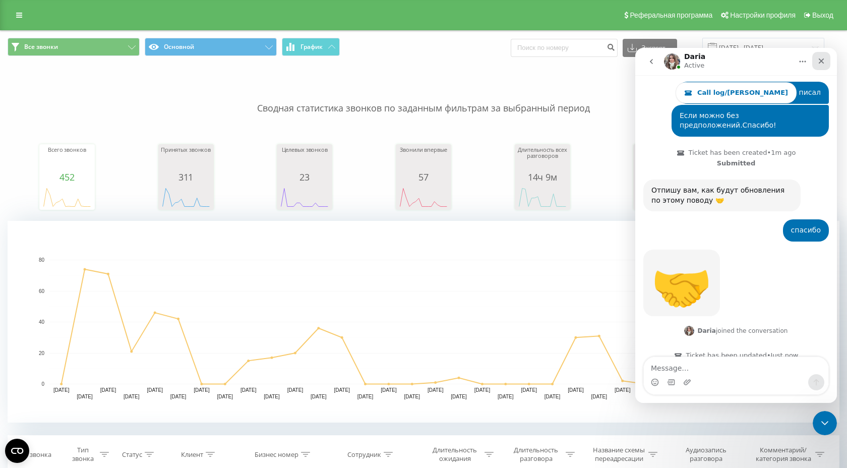
click at [826, 63] on div "Close" at bounding box center [821, 61] width 18 height 18
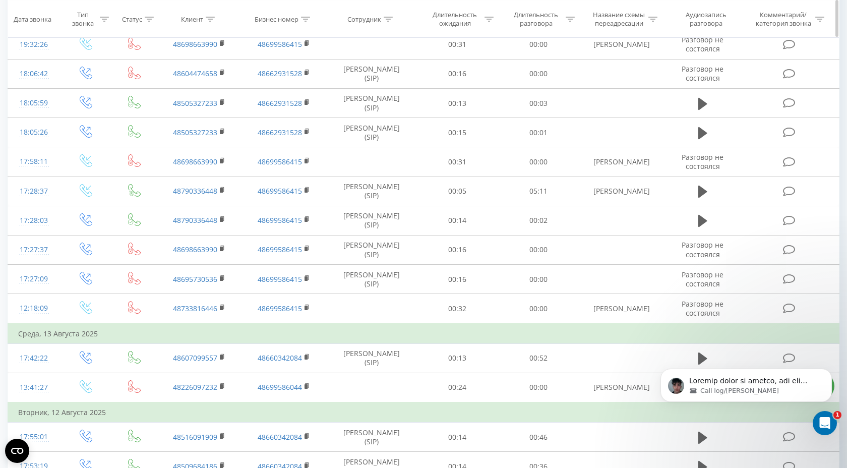
scroll to position [1351, 0]
